Goal: Task Accomplishment & Management: Manage account settings

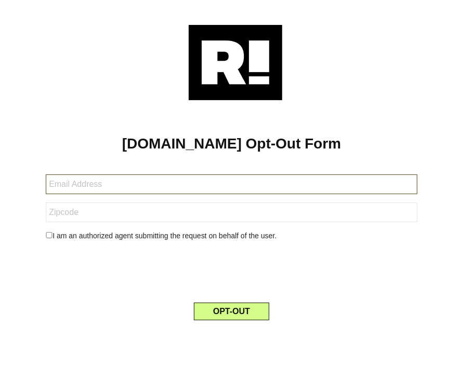
click at [96, 183] on input "text" at bounding box center [231, 185] width 371 height 20
paste input "[EMAIL_ADDRESS][DOMAIN_NAME]"
type input "[EMAIL_ADDRESS][DOMAIN_NAME]"
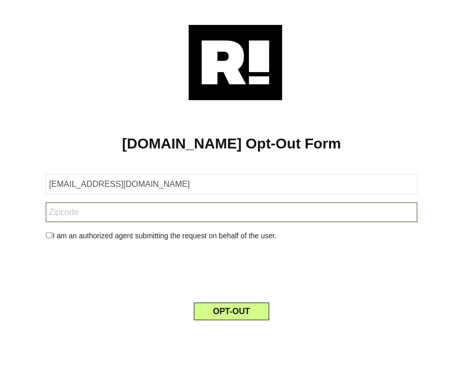
drag, startPoint x: 69, startPoint y: 213, endPoint x: 58, endPoint y: 229, distance: 19.0
click at [69, 213] on input "text" at bounding box center [231, 213] width 371 height 20
paste input "94705"
type input "94705"
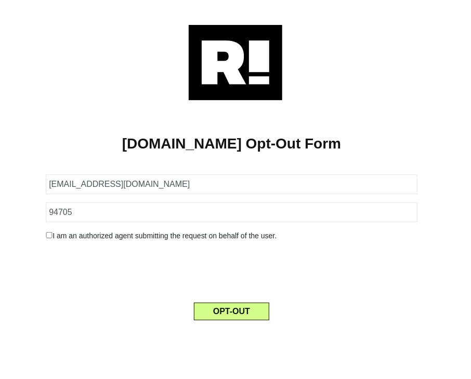
click at [49, 236] on input "checkbox" at bounding box center [49, 235] width 7 height 6
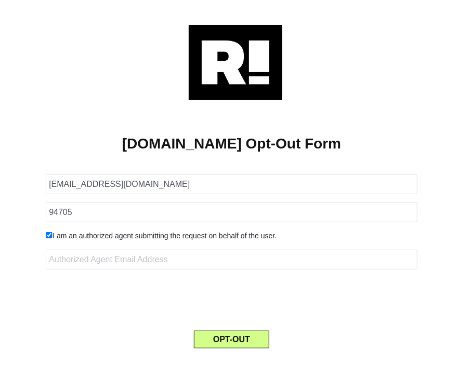
click at [51, 235] on input "checkbox" at bounding box center [49, 235] width 7 height 6
checkbox input "false"
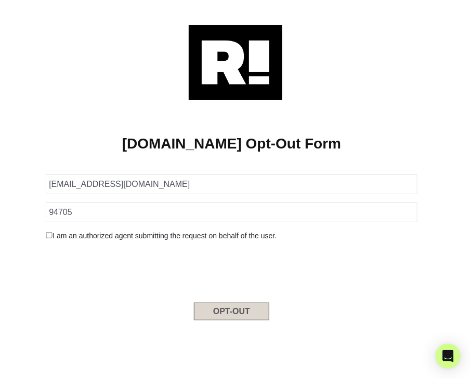
click at [247, 309] on button "OPT-OUT" at bounding box center [231, 312] width 75 height 18
